Goal: Task Accomplishment & Management: Manage account settings

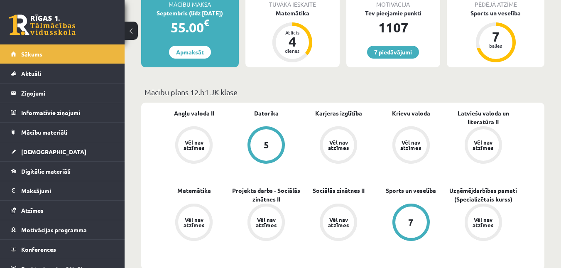
scroll to position [208, 0]
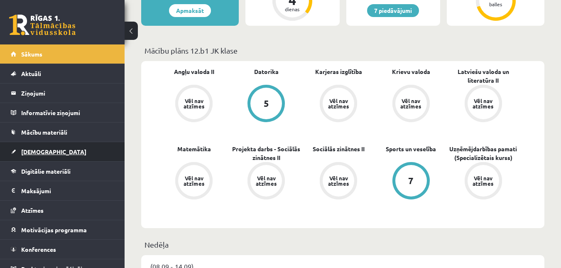
click at [57, 152] on link "[DEMOGRAPHIC_DATA]" at bounding box center [62, 151] width 103 height 19
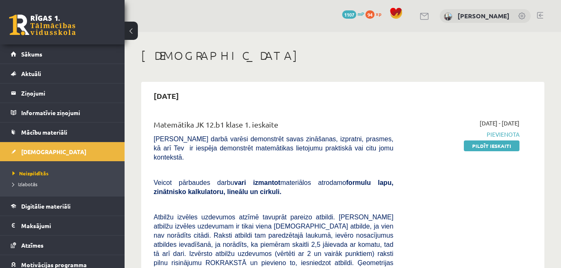
click at [541, 16] on link at bounding box center [540, 15] width 6 height 7
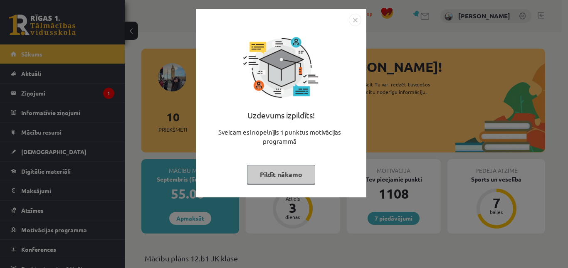
click at [359, 19] on img "Close" at bounding box center [355, 20] width 12 height 12
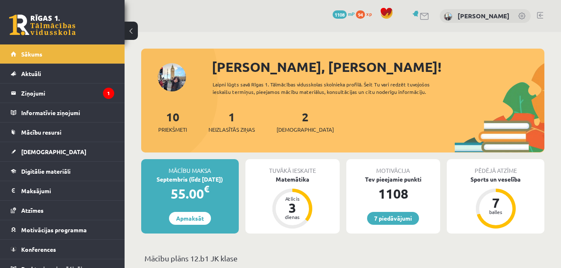
click at [539, 15] on link at bounding box center [540, 15] width 6 height 7
click at [388, 134] on div "10 Priekšmeti 1 Neizlasītās ziņas 2 Ieskaites" at bounding box center [342, 130] width 403 height 44
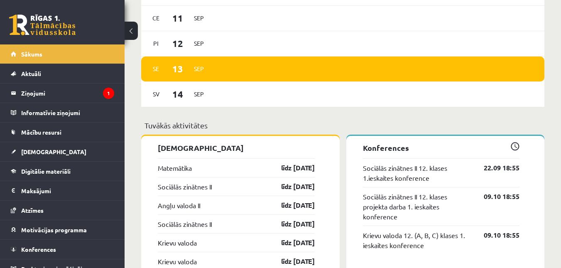
scroll to position [415, 0]
